Goal: Transaction & Acquisition: Purchase product/service

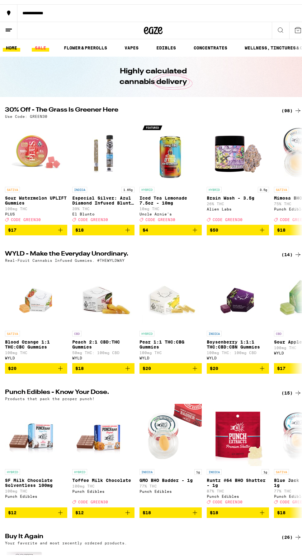
click at [40, 43] on link "SALE" at bounding box center [40, 43] width 17 height 7
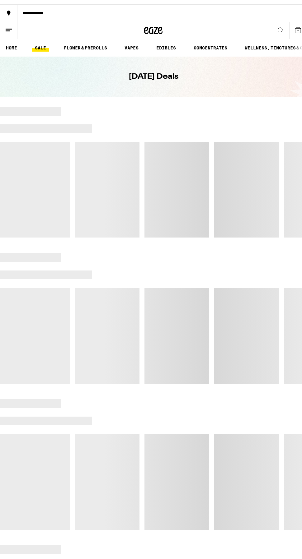
click at [13, 37] on ul "HOME SALE FLOWER & PREROLLS VAPES EDIBLES CONCENTRATES WELLNESS, TINCTURES & CA…" at bounding box center [153, 43] width 306 height 17
click at [10, 42] on link "HOME" at bounding box center [11, 43] width 17 height 7
click at [8, 26] on line at bounding box center [8, 26] width 5 height 0
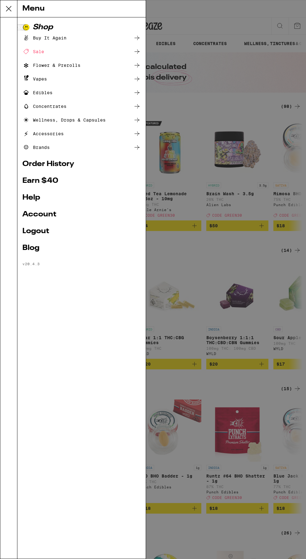
click at [8, 7] on icon at bounding box center [8, 8] width 12 height 12
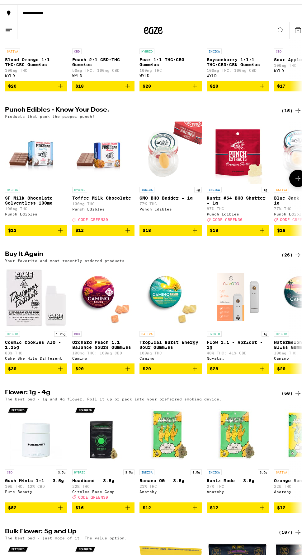
scroll to position [404, 0]
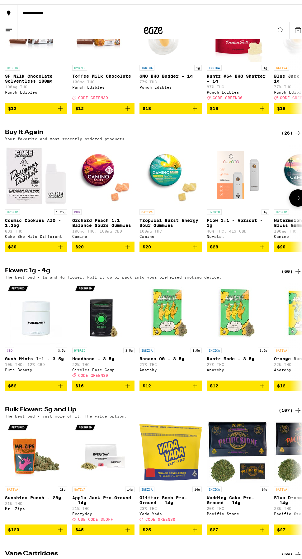
click at [295, 196] on icon at bounding box center [297, 194] width 5 height 4
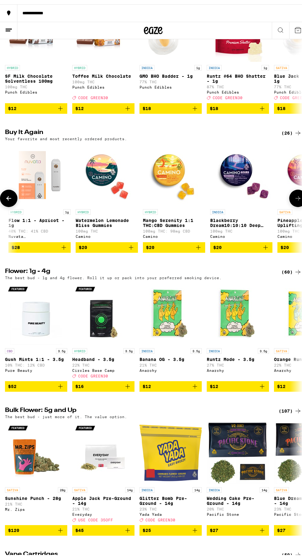
scroll to position [0, 224]
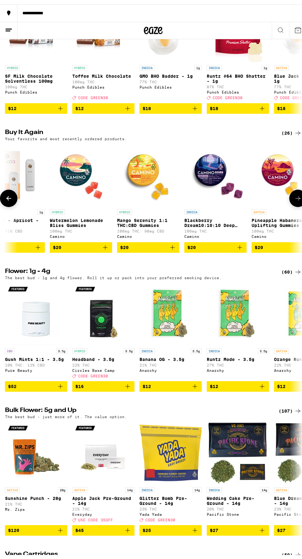
click at [7, 198] on icon at bounding box center [8, 193] width 7 height 7
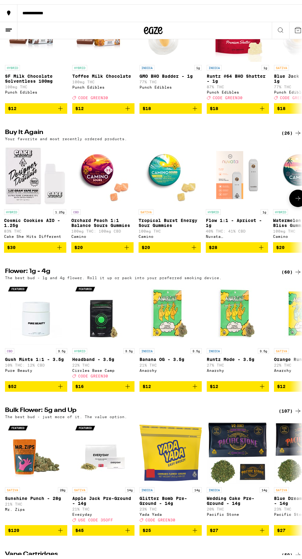
scroll to position [0, 0]
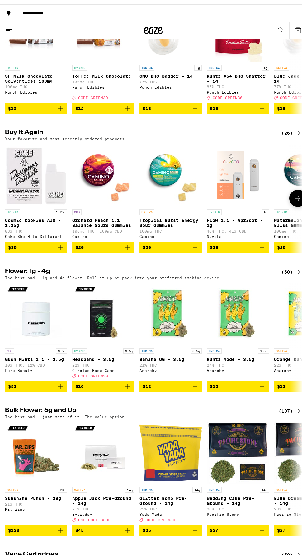
click at [129, 247] on icon "Add to bag" at bounding box center [127, 242] width 7 height 7
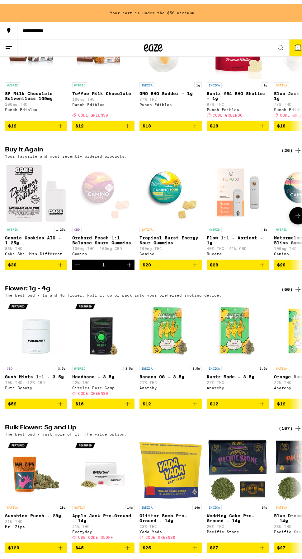
scroll to position [422, 0]
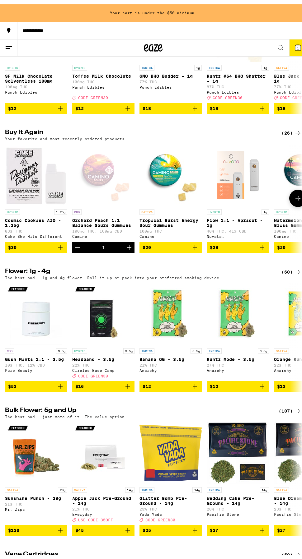
click at [194, 247] on icon "Add to bag" at bounding box center [194, 242] width 7 height 7
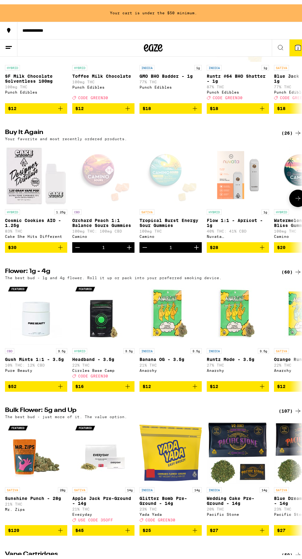
click at [296, 198] on icon at bounding box center [297, 193] width 7 height 7
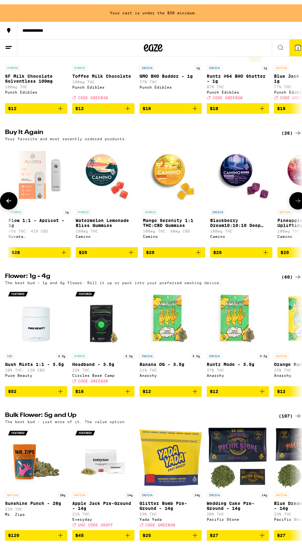
scroll to position [0, 224]
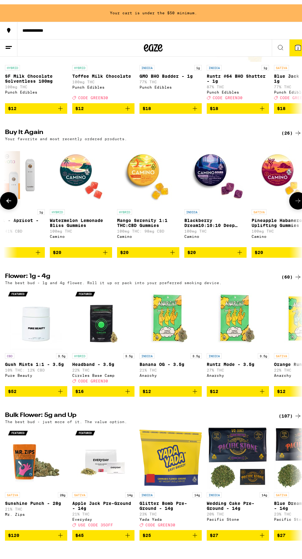
click at [296, 200] on icon at bounding box center [297, 196] width 7 height 7
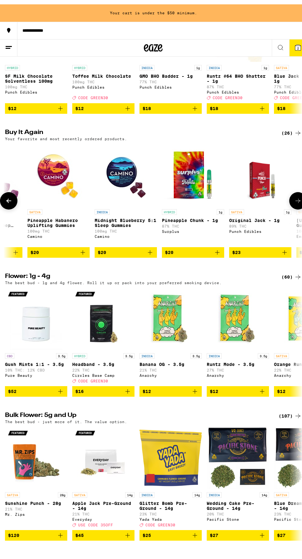
click at [295, 200] on icon at bounding box center [297, 196] width 7 height 7
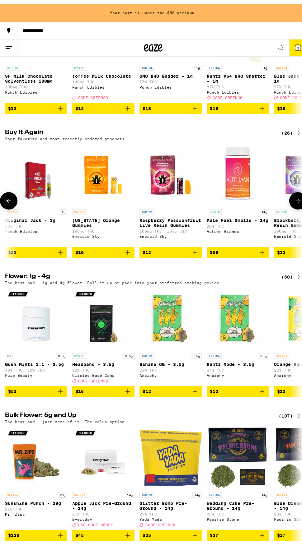
click at [295, 205] on button at bounding box center [297, 196] width 17 height 17
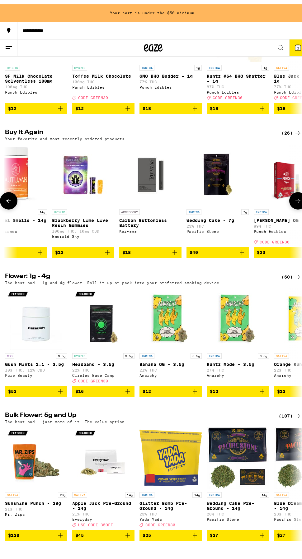
click at [295, 205] on button at bounding box center [297, 196] width 17 height 17
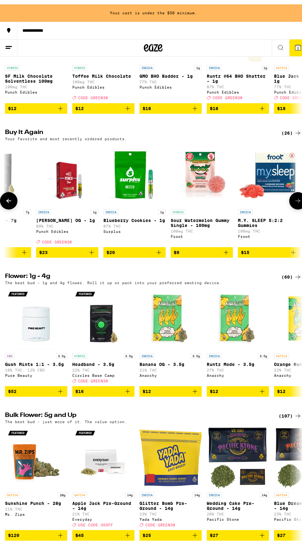
scroll to position [0, 1117]
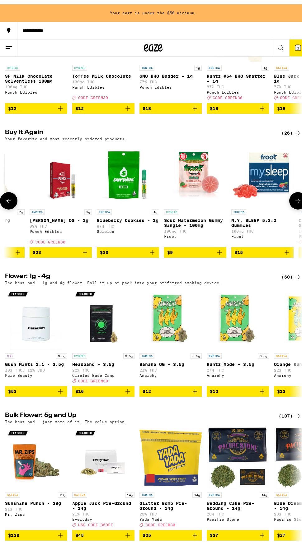
click at [12, 205] on button at bounding box center [8, 196] width 17 height 17
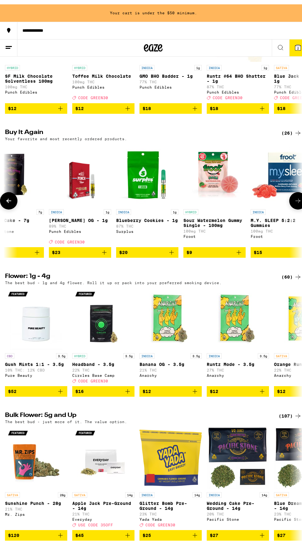
click at [12, 205] on button at bounding box center [8, 196] width 17 height 17
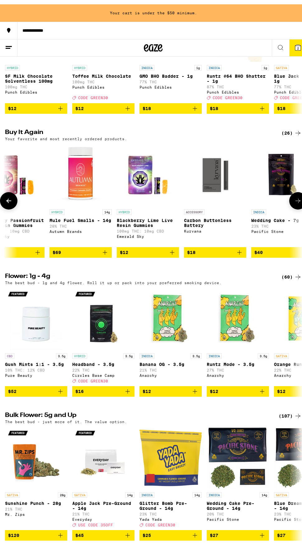
click at [13, 205] on button at bounding box center [8, 196] width 17 height 17
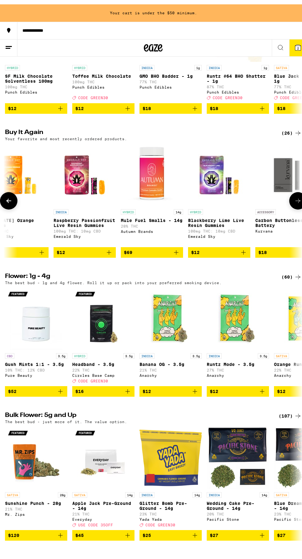
click at [13, 205] on button at bounding box center [8, 196] width 17 height 17
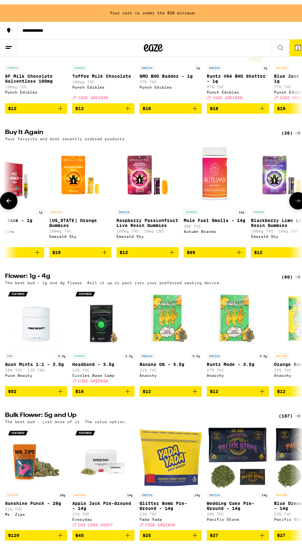
click at [13, 205] on button at bounding box center [8, 196] width 17 height 17
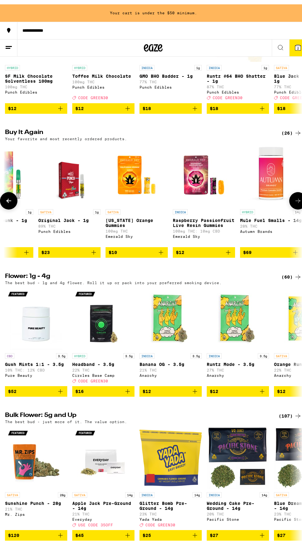
click at [14, 205] on button at bounding box center [8, 196] width 17 height 17
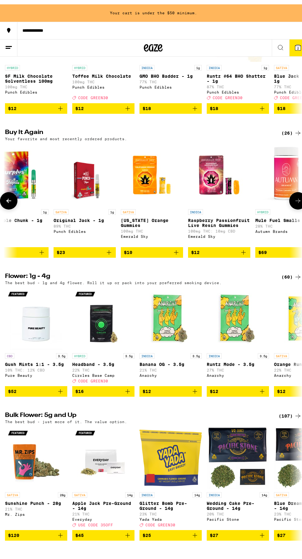
click at [14, 205] on button at bounding box center [8, 196] width 17 height 17
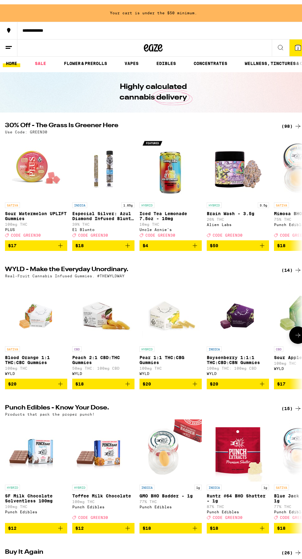
scroll to position [0, 0]
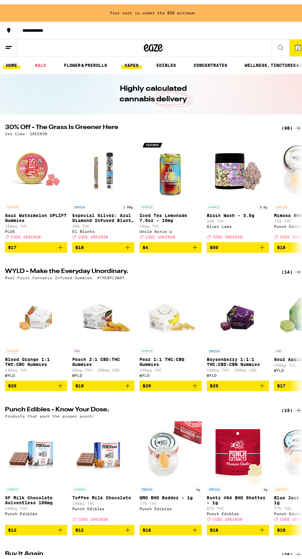
click at [128, 60] on link "VAPES" at bounding box center [131, 60] width 20 height 7
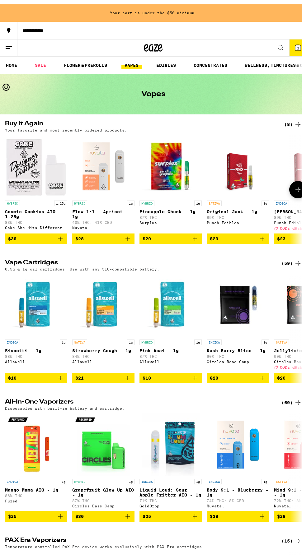
click at [294, 187] on icon at bounding box center [297, 185] width 7 height 7
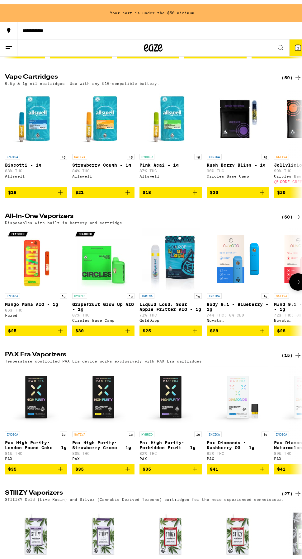
scroll to position [187, 0]
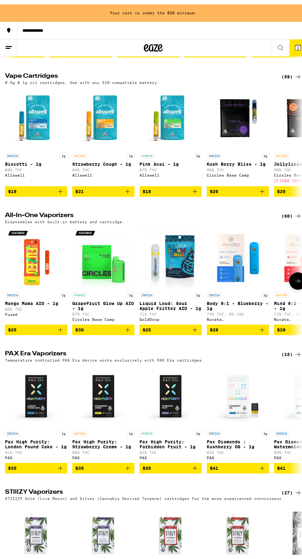
click at [295, 281] on icon at bounding box center [297, 276] width 7 height 7
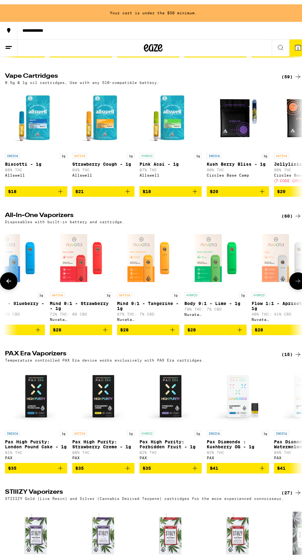
click at [294, 281] on icon at bounding box center [297, 276] width 7 height 7
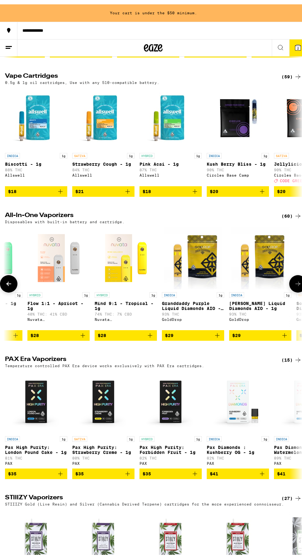
click at [294, 283] on icon at bounding box center [297, 279] width 7 height 7
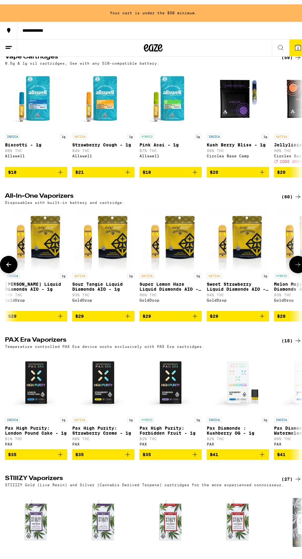
scroll to position [205, 0]
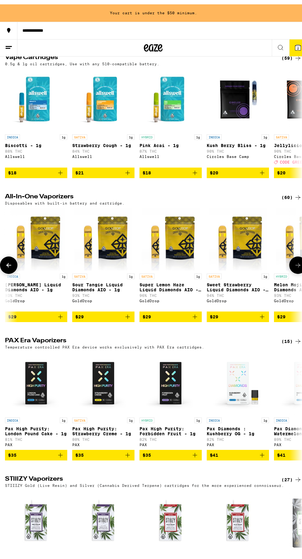
click at [295, 263] on icon at bounding box center [297, 261] width 5 height 4
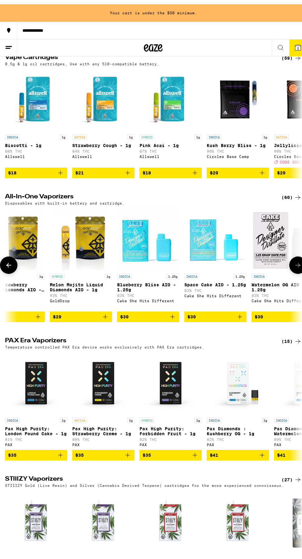
click at [294, 265] on icon at bounding box center [297, 260] width 7 height 7
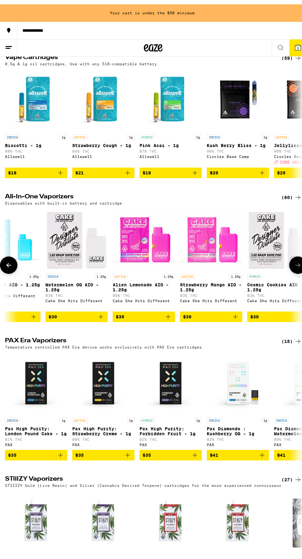
scroll to position [0, 1120]
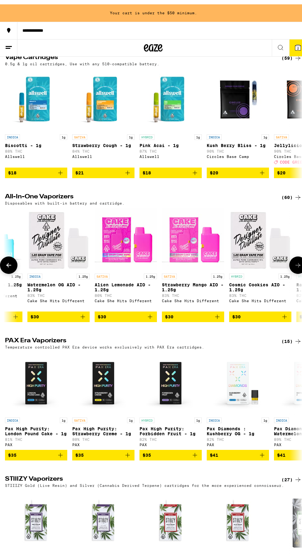
click at [150, 316] on icon "Add to bag" at bounding box center [149, 312] width 7 height 7
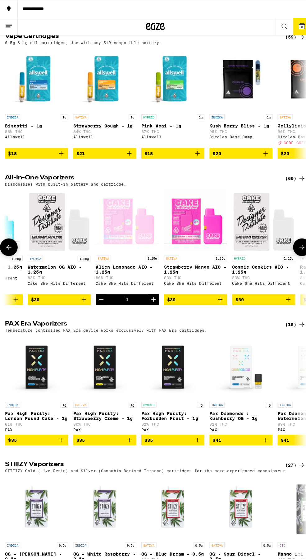
scroll to position [188, 0]
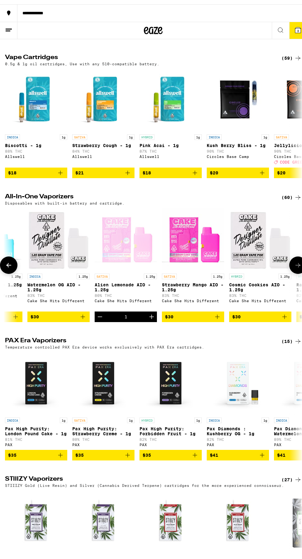
click at [83, 316] on icon "Add to bag" at bounding box center [82, 312] width 7 height 7
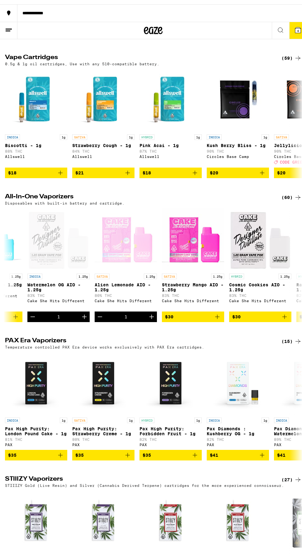
click at [295, 26] on icon at bounding box center [298, 26] width 6 height 6
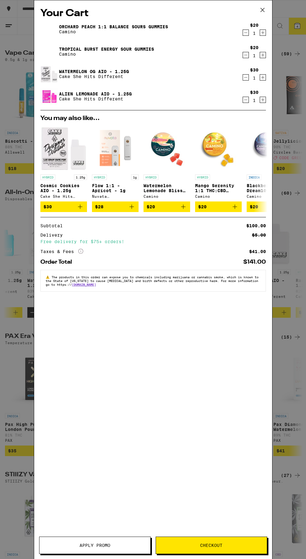
click at [194, 548] on button "Checkout" at bounding box center [212, 545] width 112 height 17
